Goal: Book appointment/travel/reservation

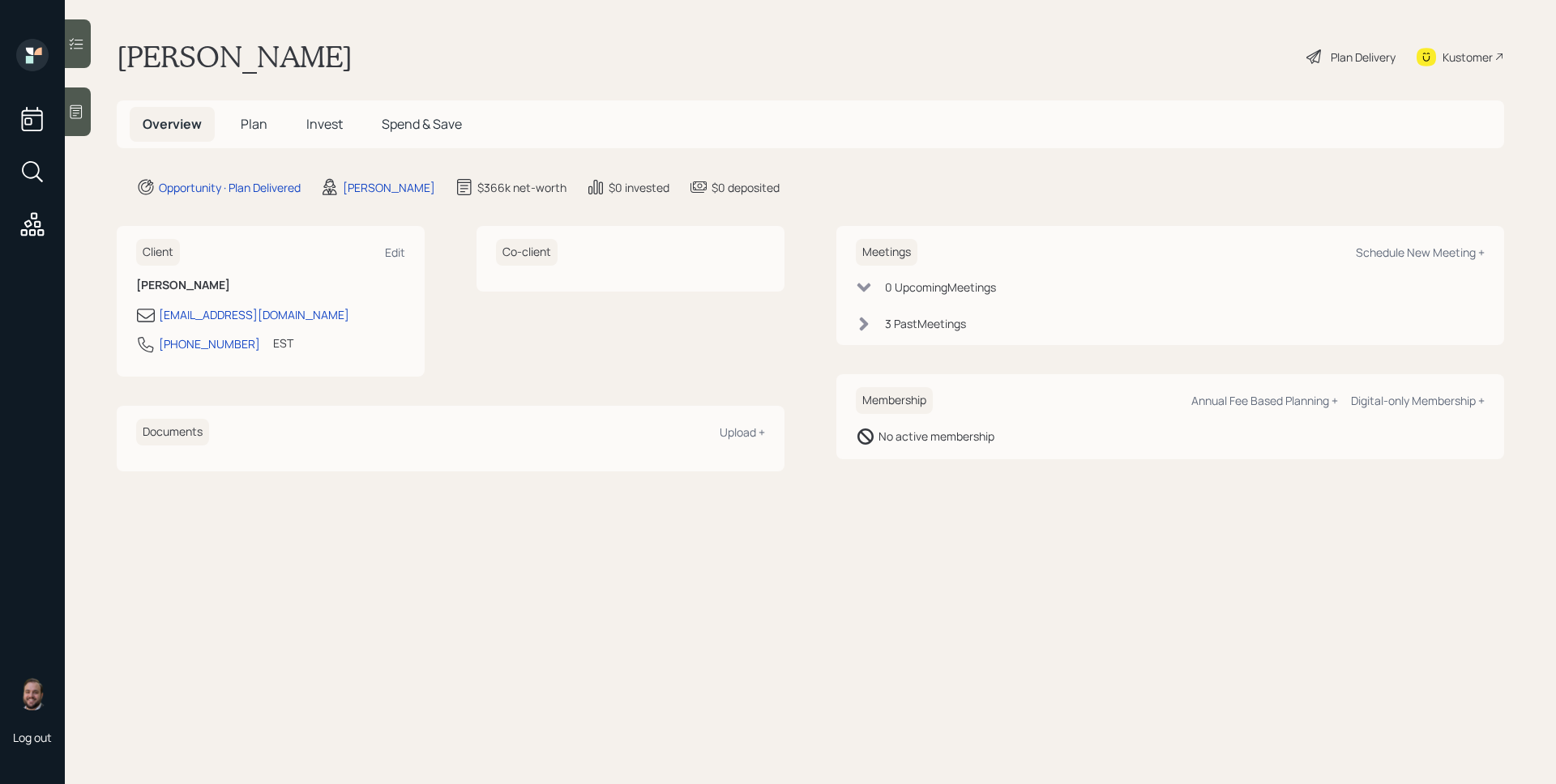
click at [234, 123] on h5 "Plan" at bounding box center [254, 123] width 53 height 35
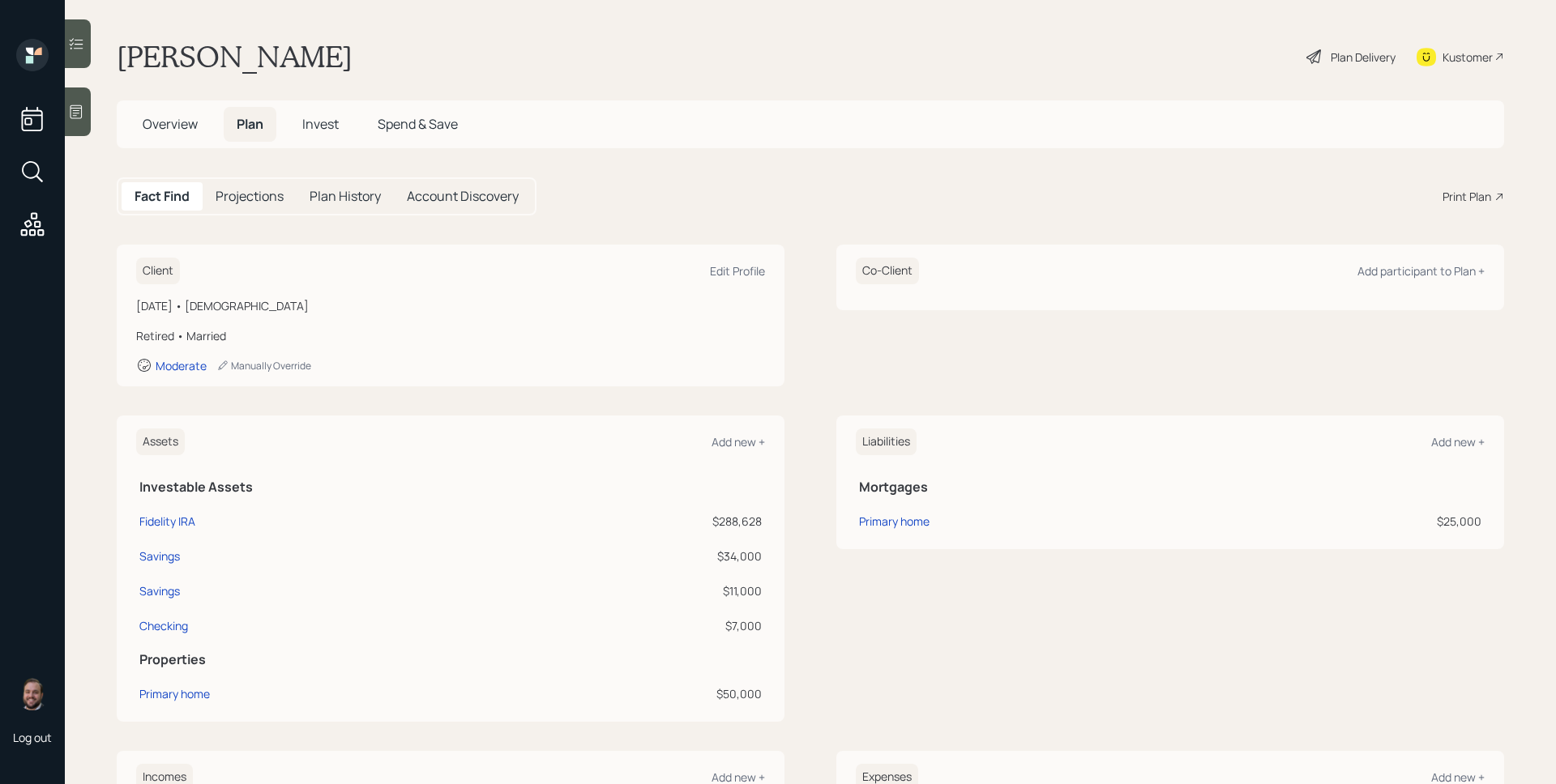
click at [314, 121] on span "Invest" at bounding box center [321, 124] width 37 height 18
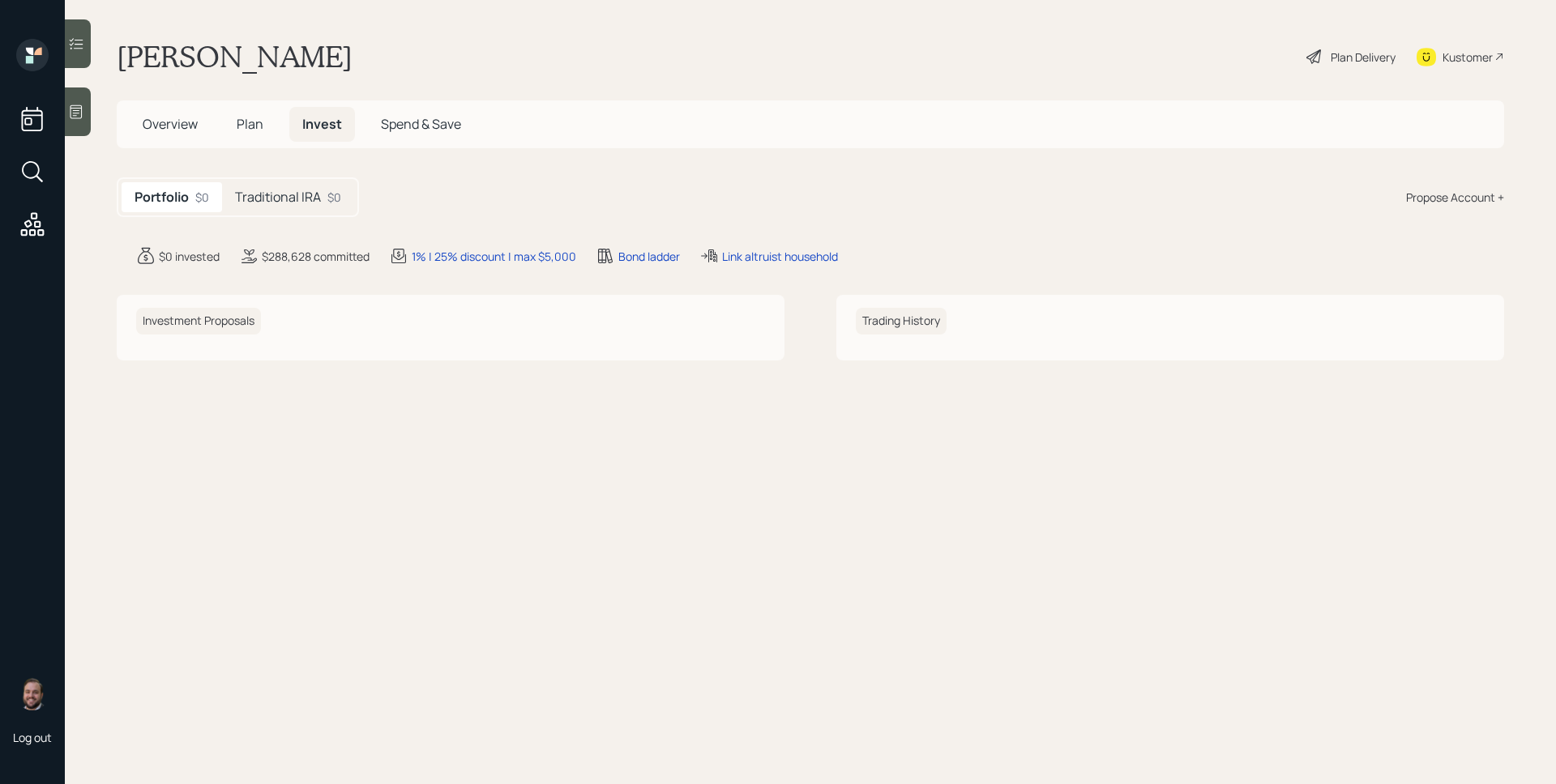
click at [307, 197] on h5 "Traditional IRA" at bounding box center [278, 196] width 86 height 15
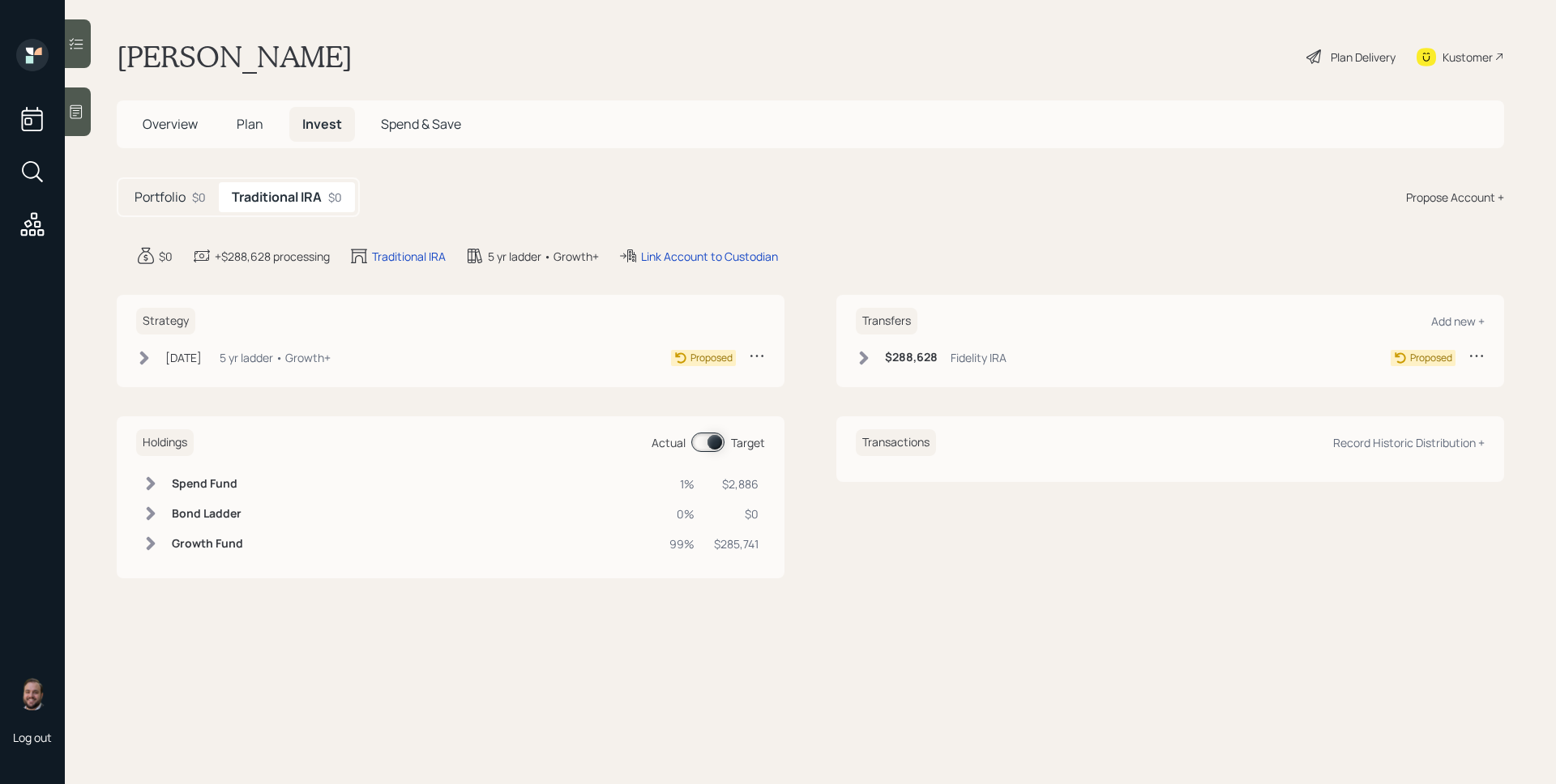
click at [264, 118] on h5 "Plan" at bounding box center [250, 123] width 53 height 35
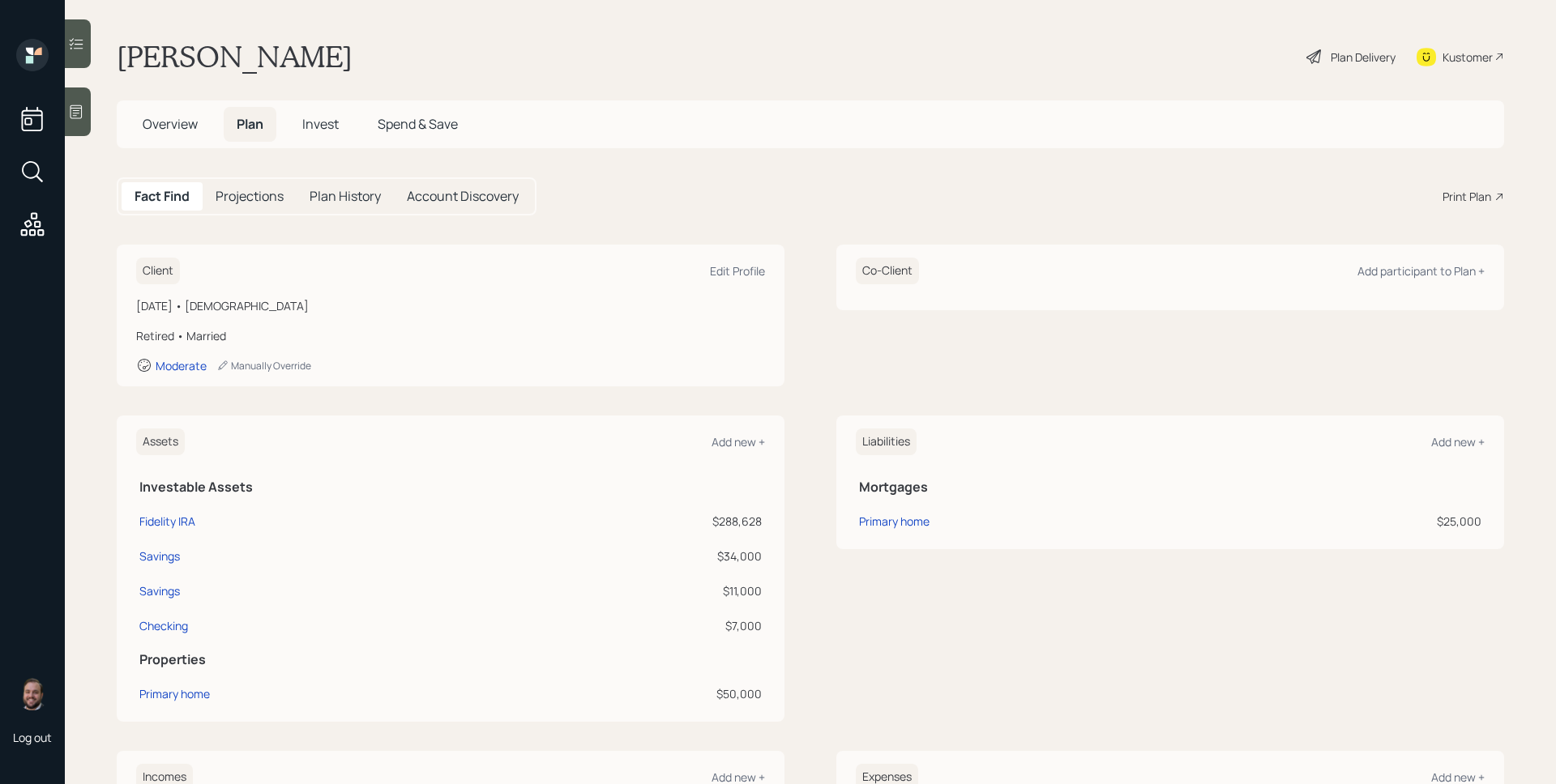
click at [188, 124] on span "Overview" at bounding box center [169, 124] width 55 height 18
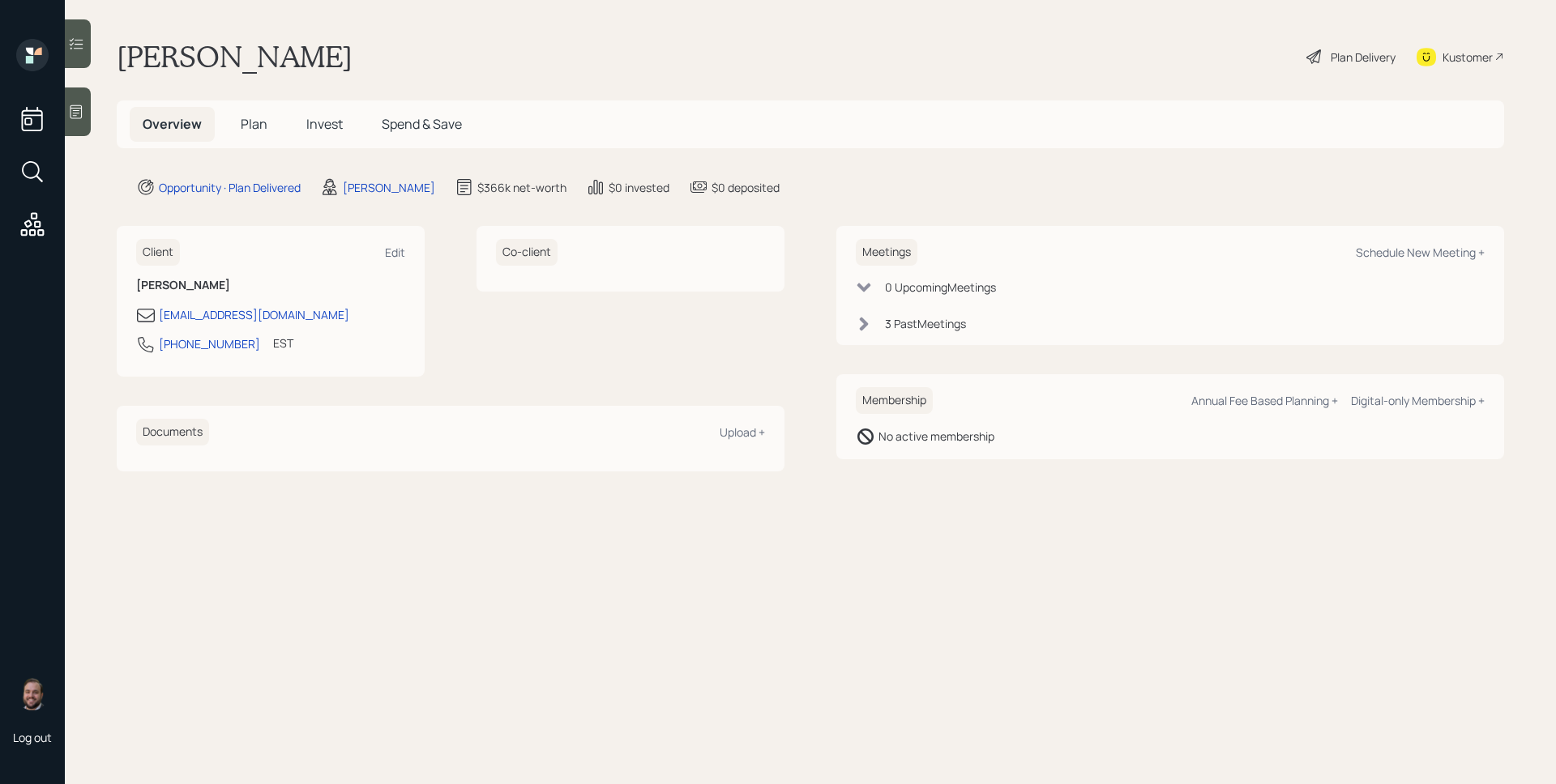
click at [228, 124] on h5 "Plan" at bounding box center [254, 123] width 53 height 35
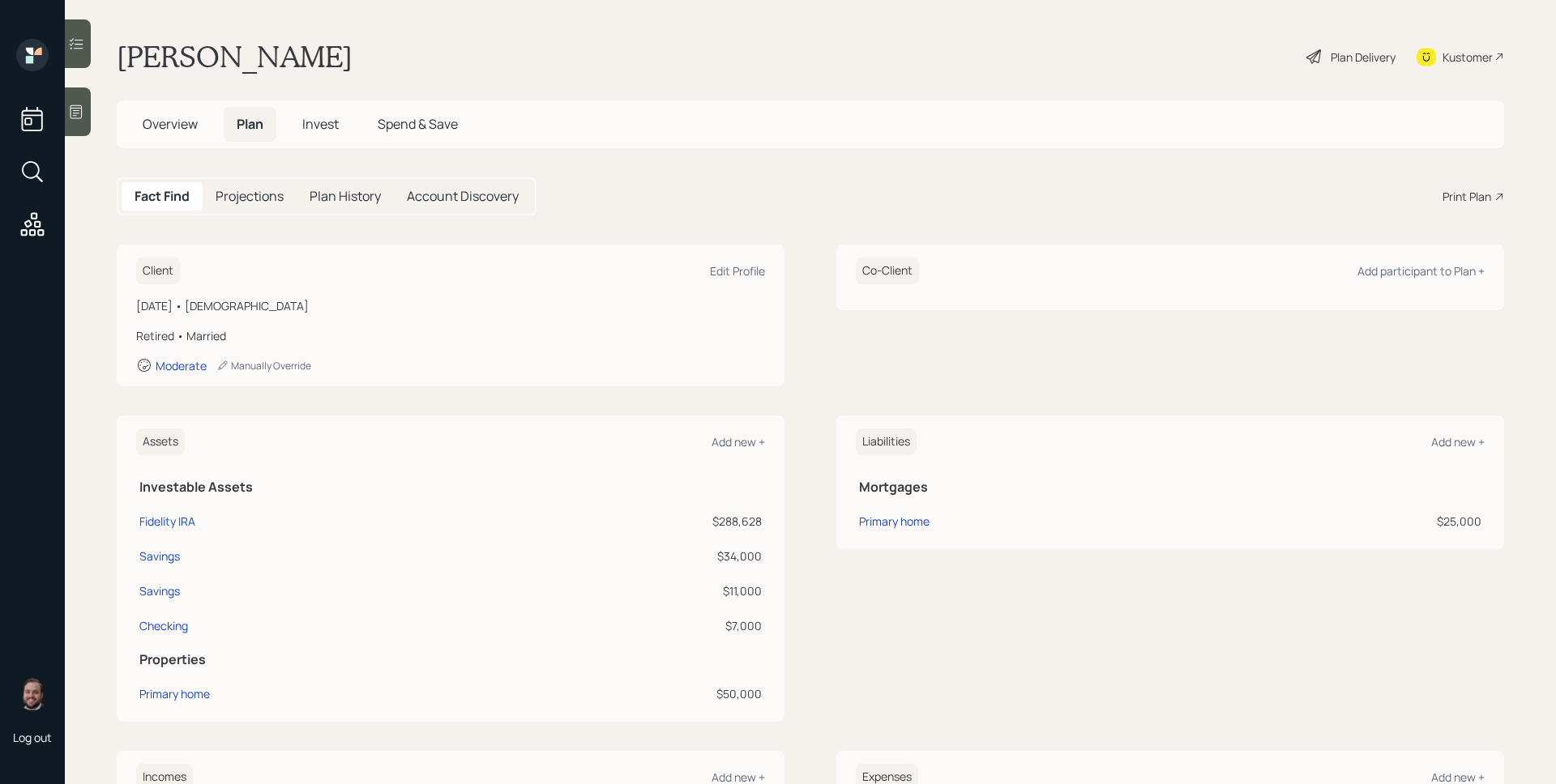
click at [182, 123] on span "Overview" at bounding box center [169, 124] width 55 height 18
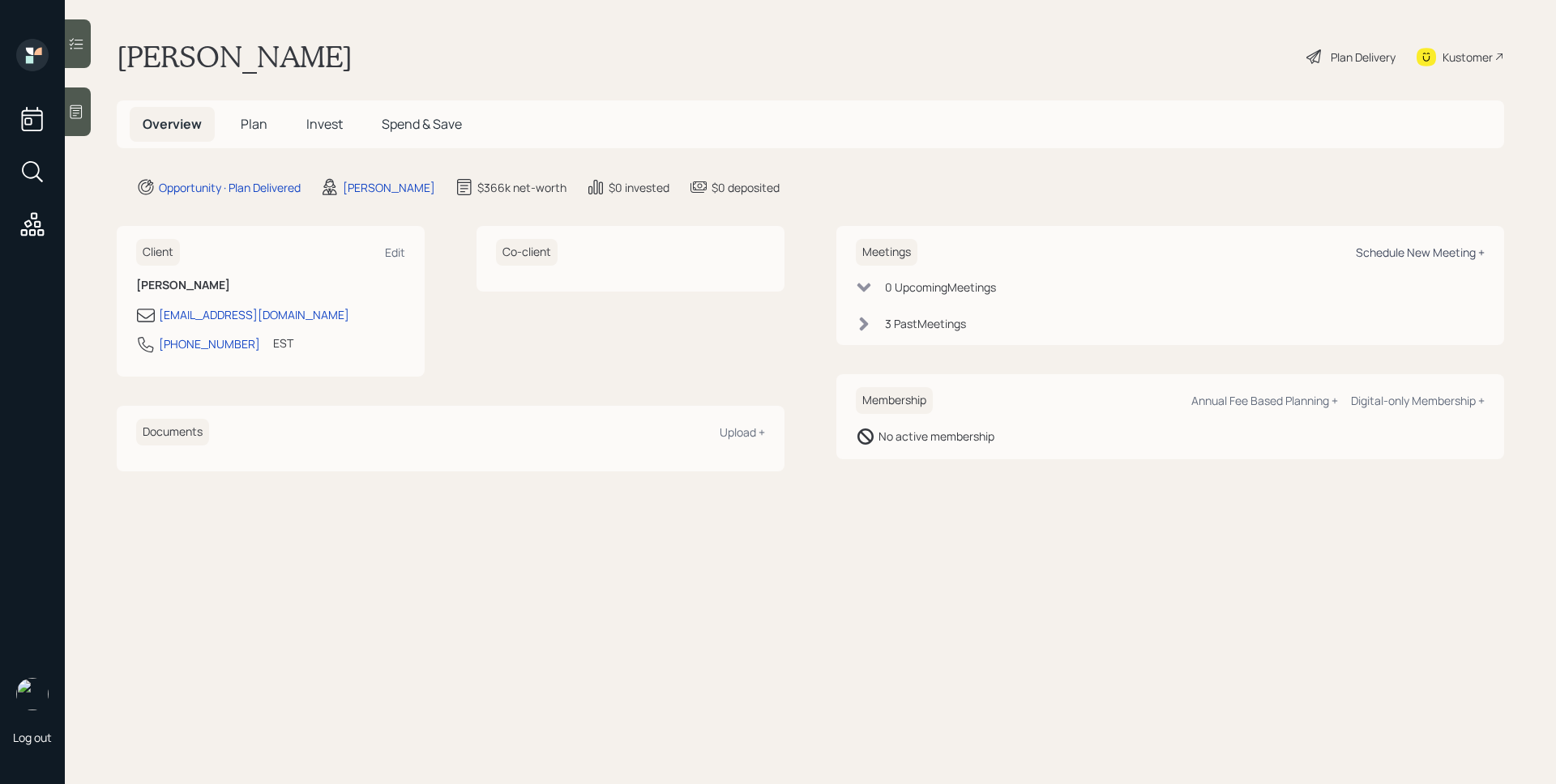
click at [1411, 251] on div "Schedule New Meeting +" at bounding box center [1420, 252] width 128 height 15
select select "d946c976-65aa-4529-ac9d-02c4f1114fc0"
